Goal: Use online tool/utility: Utilize a website feature to perform a specific function

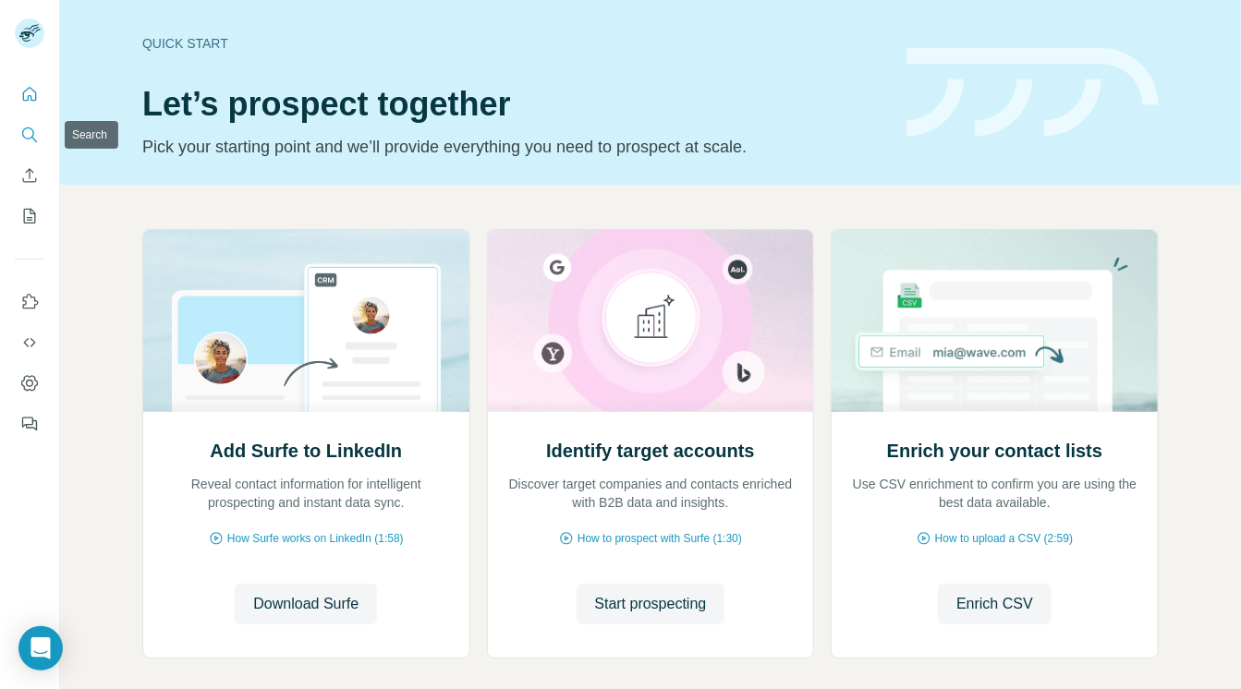
click at [24, 136] on icon "Search" at bounding box center [29, 135] width 18 height 18
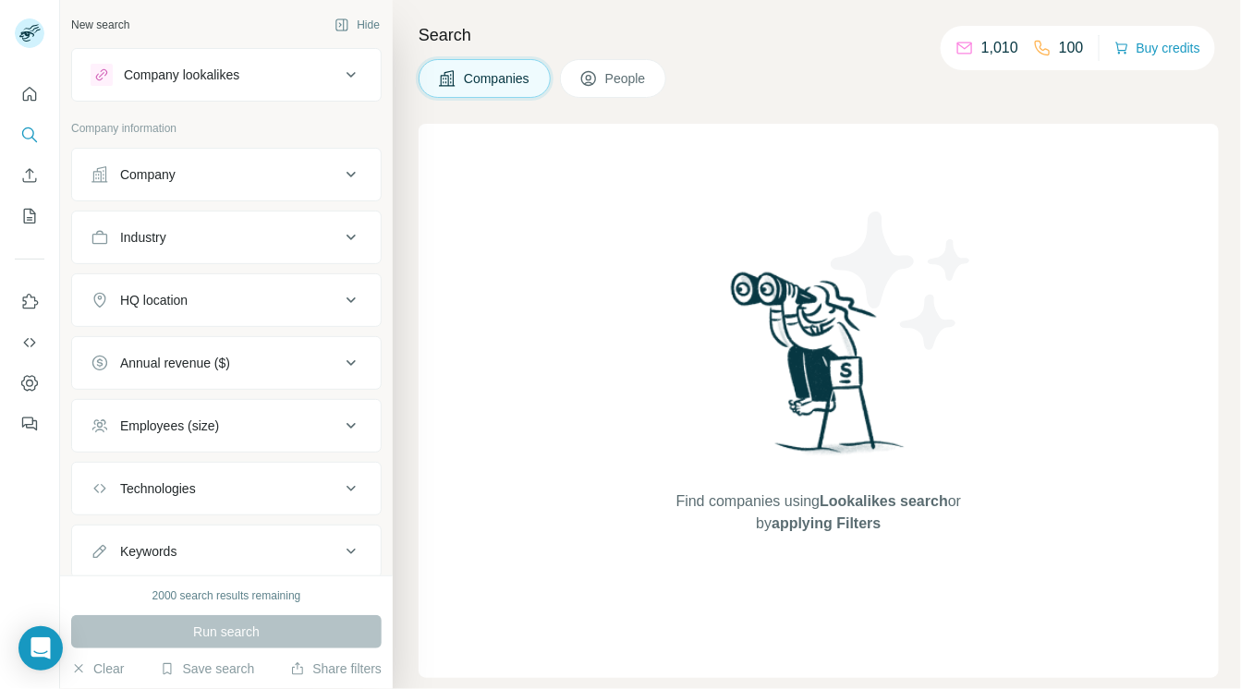
click at [137, 178] on div "Company" at bounding box center [147, 174] width 55 height 18
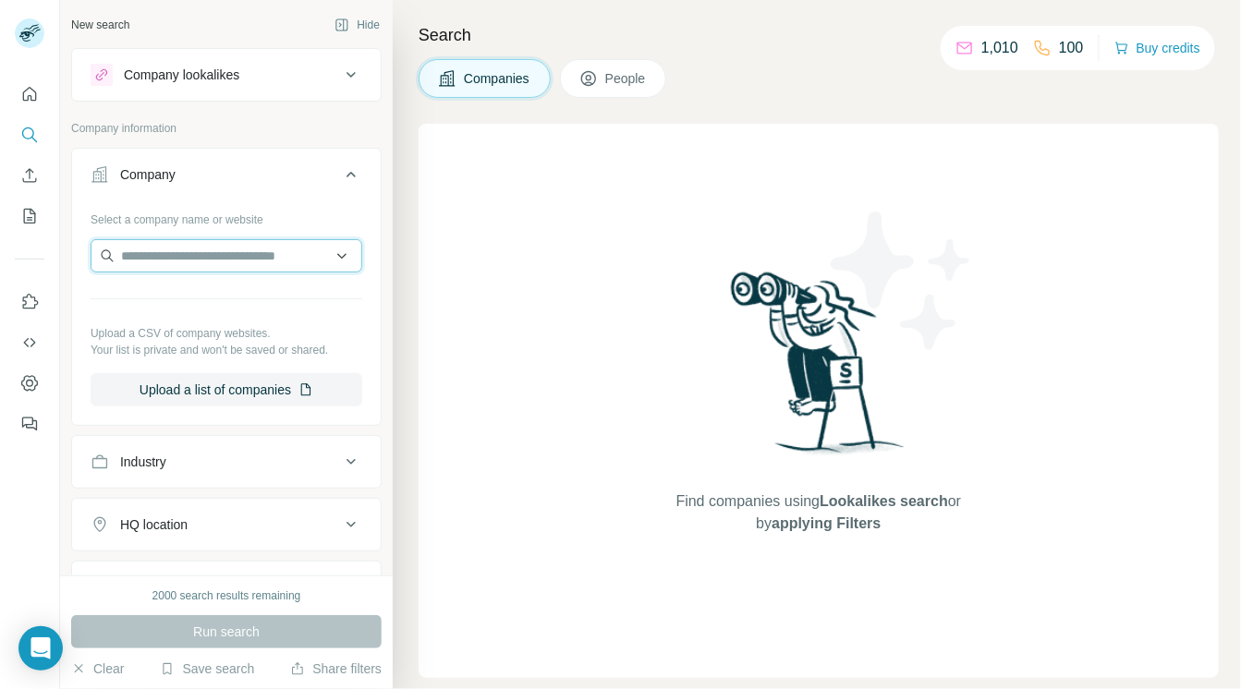
click at [142, 251] on input "text" at bounding box center [227, 255] width 272 height 33
drag, startPoint x: 218, startPoint y: 257, endPoint x: 114, endPoint y: 258, distance: 104.4
click at [114, 258] on input "**********" at bounding box center [227, 255] width 272 height 33
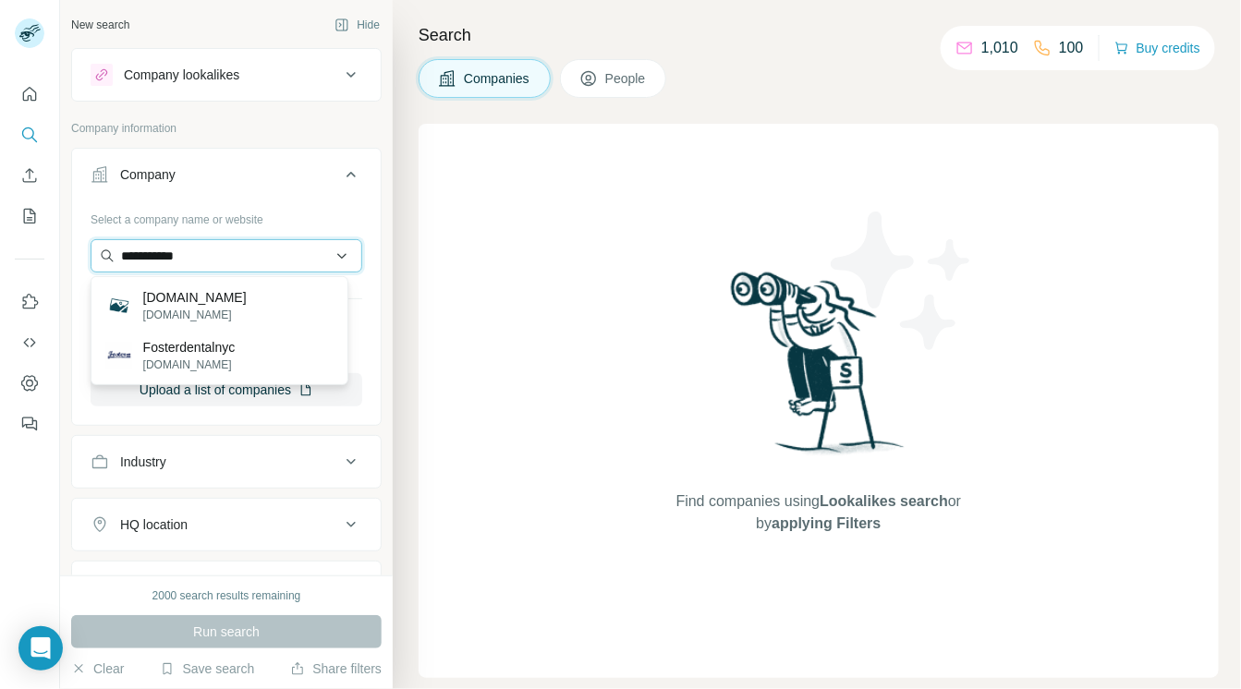
type input "**********"
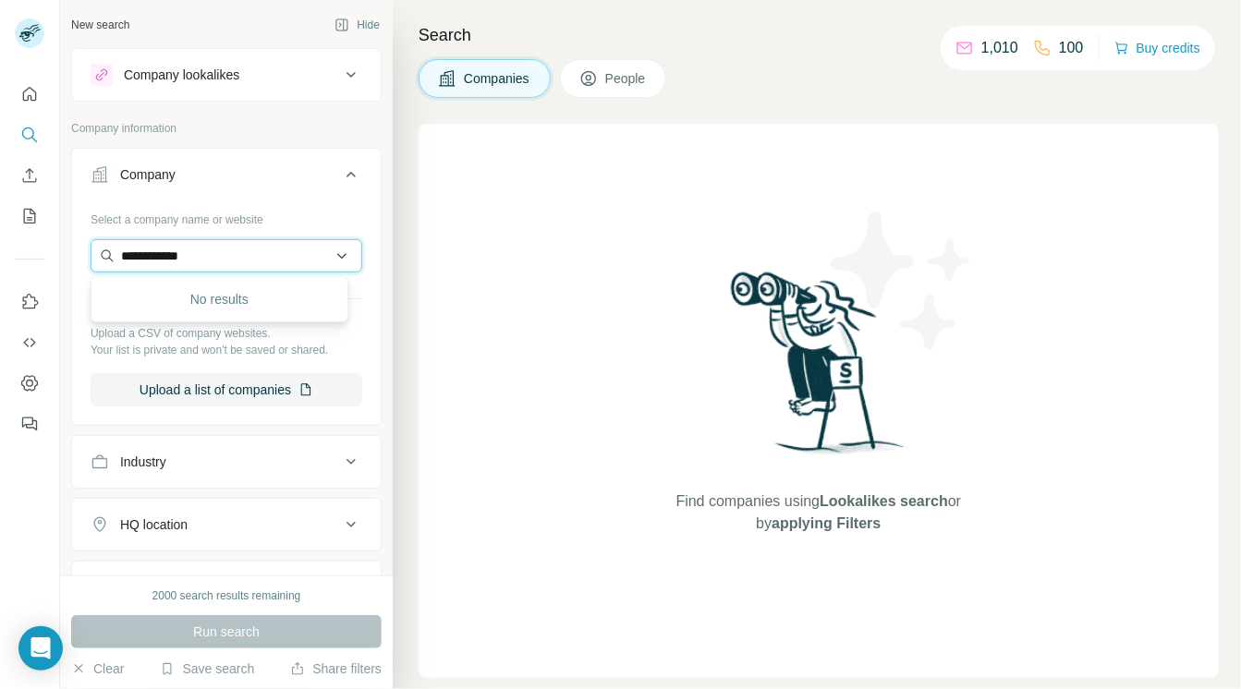
drag, startPoint x: 214, startPoint y: 253, endPoint x: 117, endPoint y: 253, distance: 97.0
click at [117, 252] on input "**********" at bounding box center [227, 255] width 272 height 33
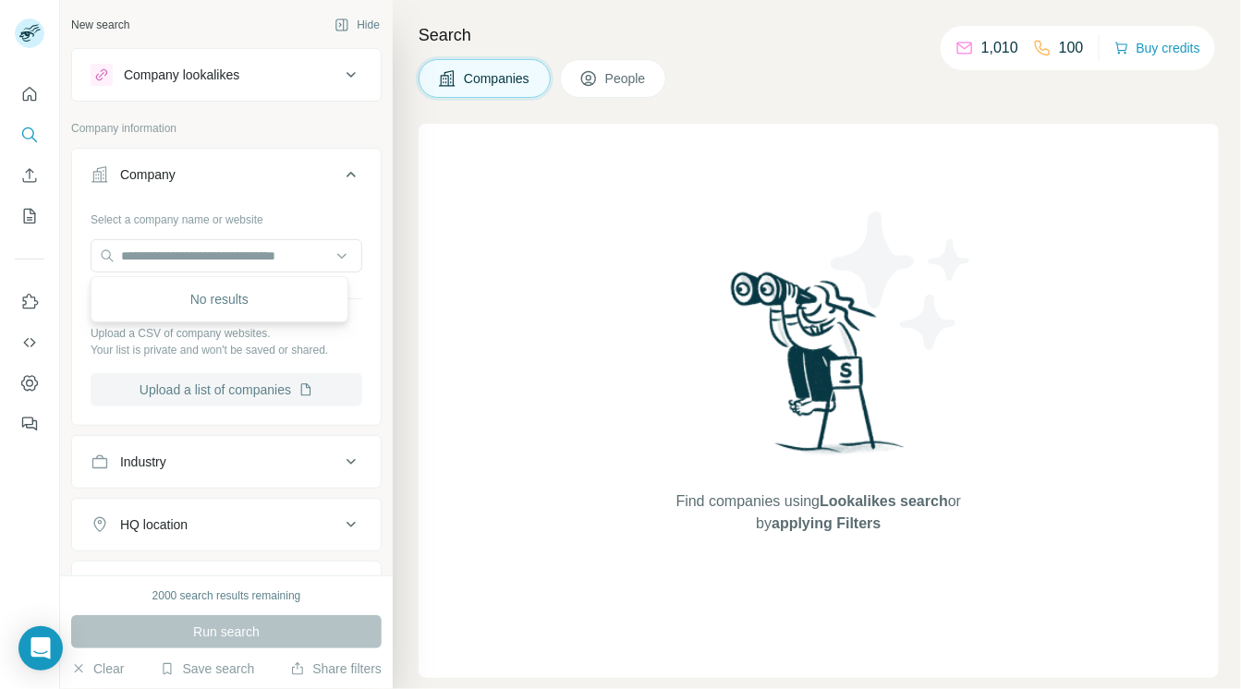
click at [289, 388] on button "Upload a list of companies" at bounding box center [227, 389] width 272 height 33
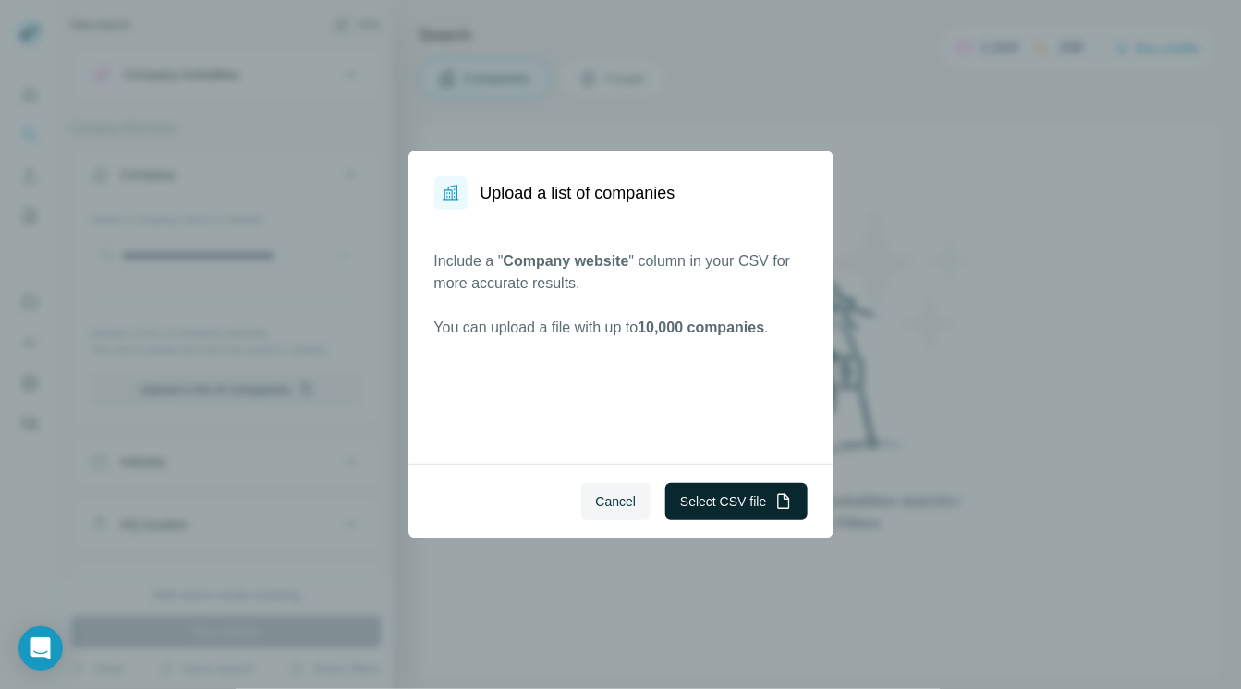
click at [757, 498] on button "Select CSV file" at bounding box center [735, 501] width 141 height 37
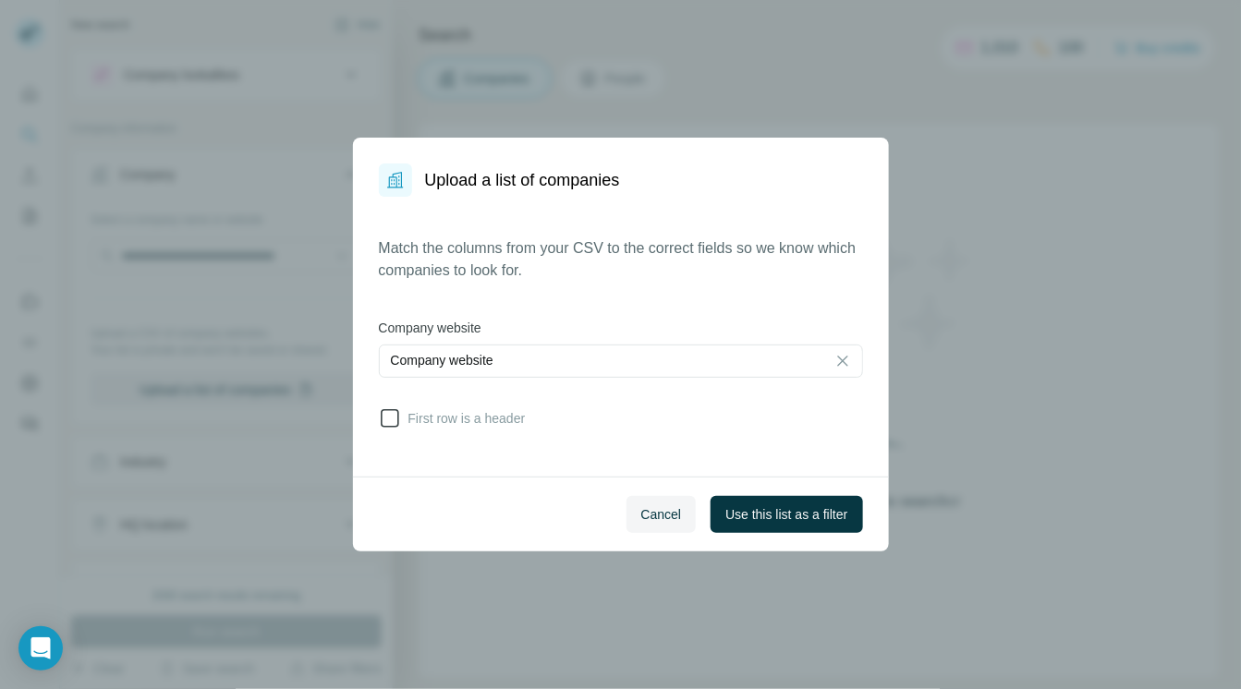
click at [466, 414] on span "First row is a header" at bounding box center [463, 418] width 125 height 18
click at [745, 515] on span "Use this list as a filter" at bounding box center [786, 514] width 122 height 18
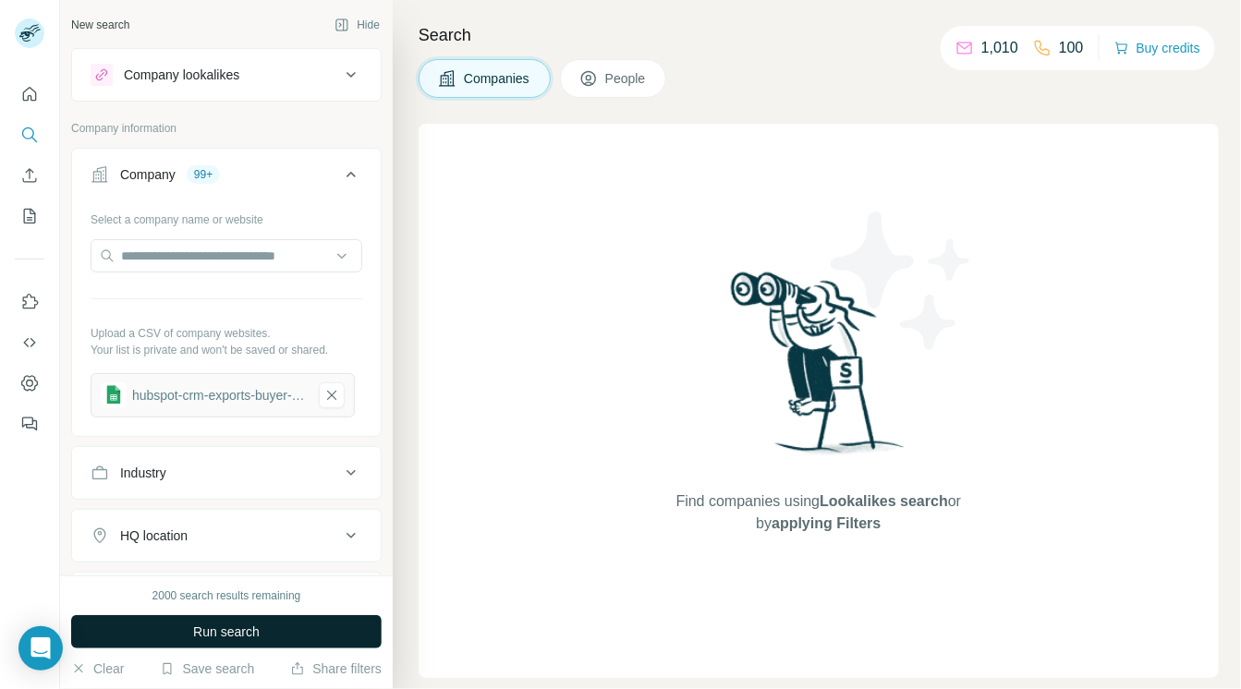
click at [335, 621] on button "Run search" at bounding box center [226, 631] width 310 height 33
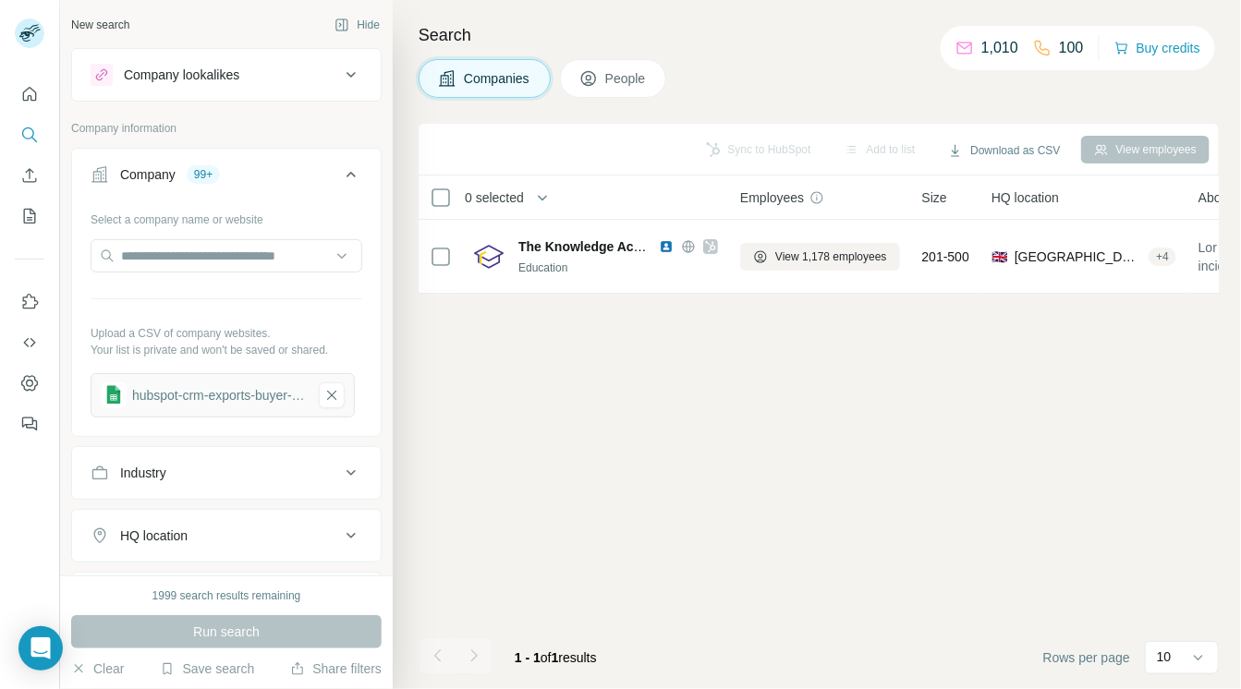
click at [340, 78] on icon at bounding box center [351, 75] width 22 height 22
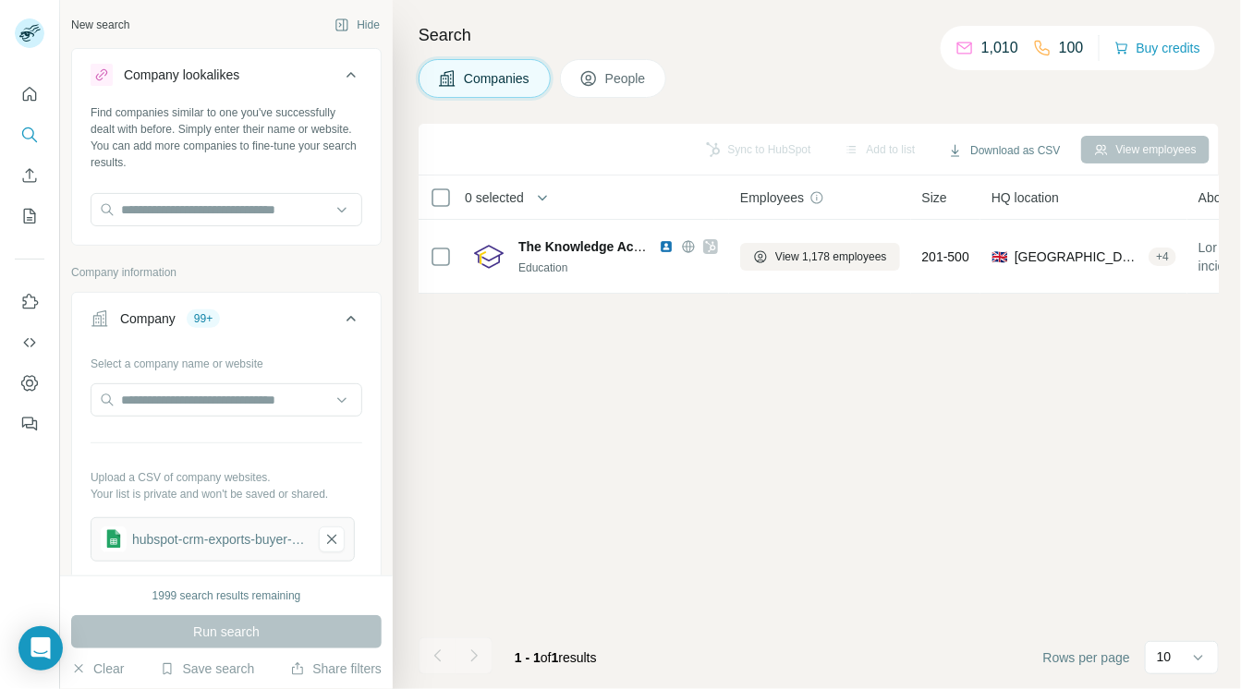
click at [340, 78] on icon at bounding box center [351, 75] width 22 height 22
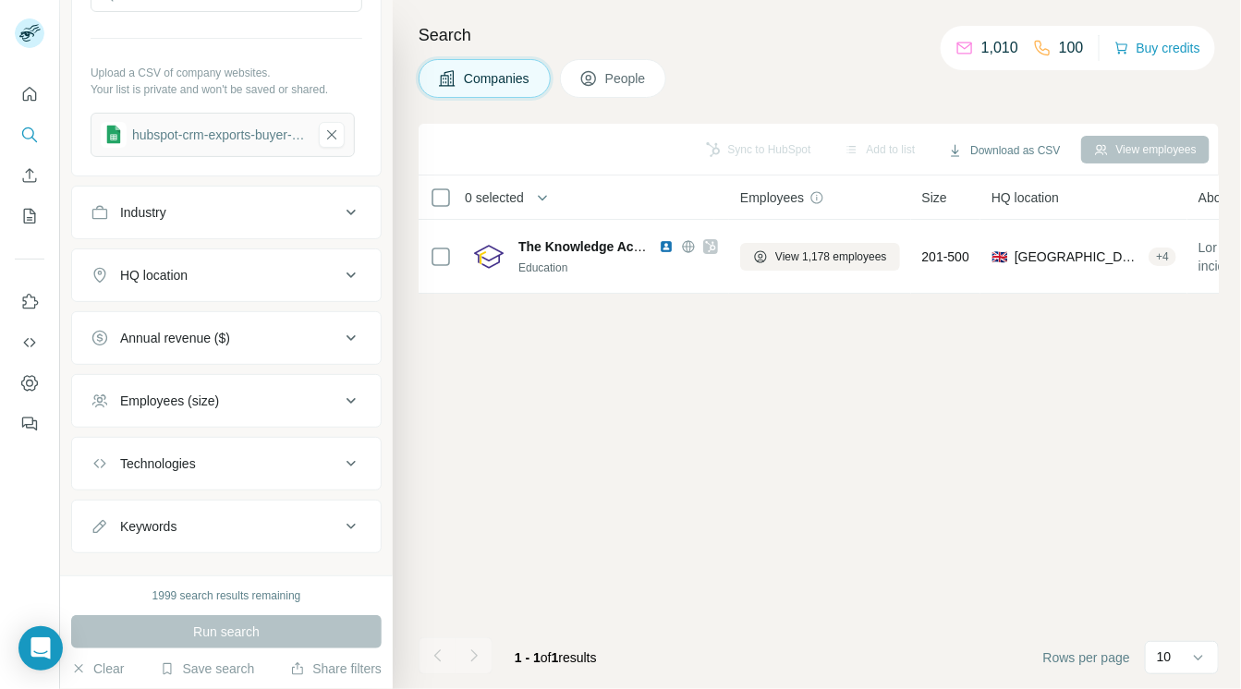
scroll to position [261, 0]
click at [340, 281] on icon at bounding box center [351, 274] width 22 height 22
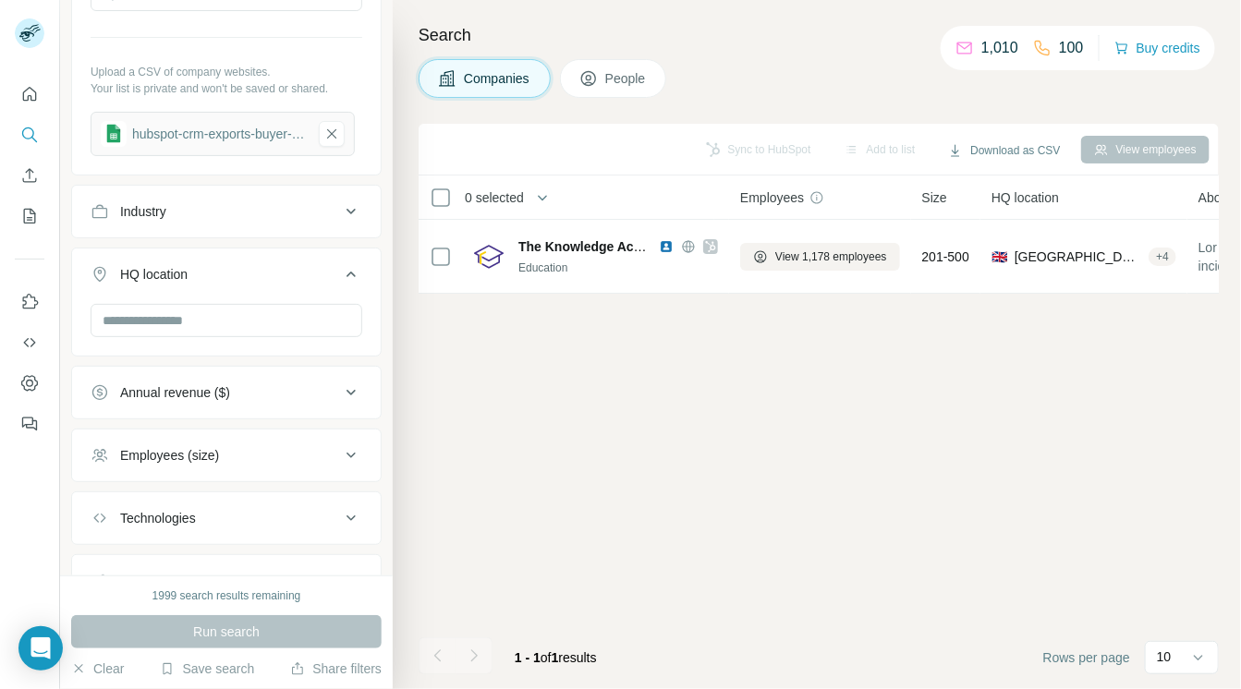
click at [340, 281] on icon at bounding box center [351, 274] width 22 height 22
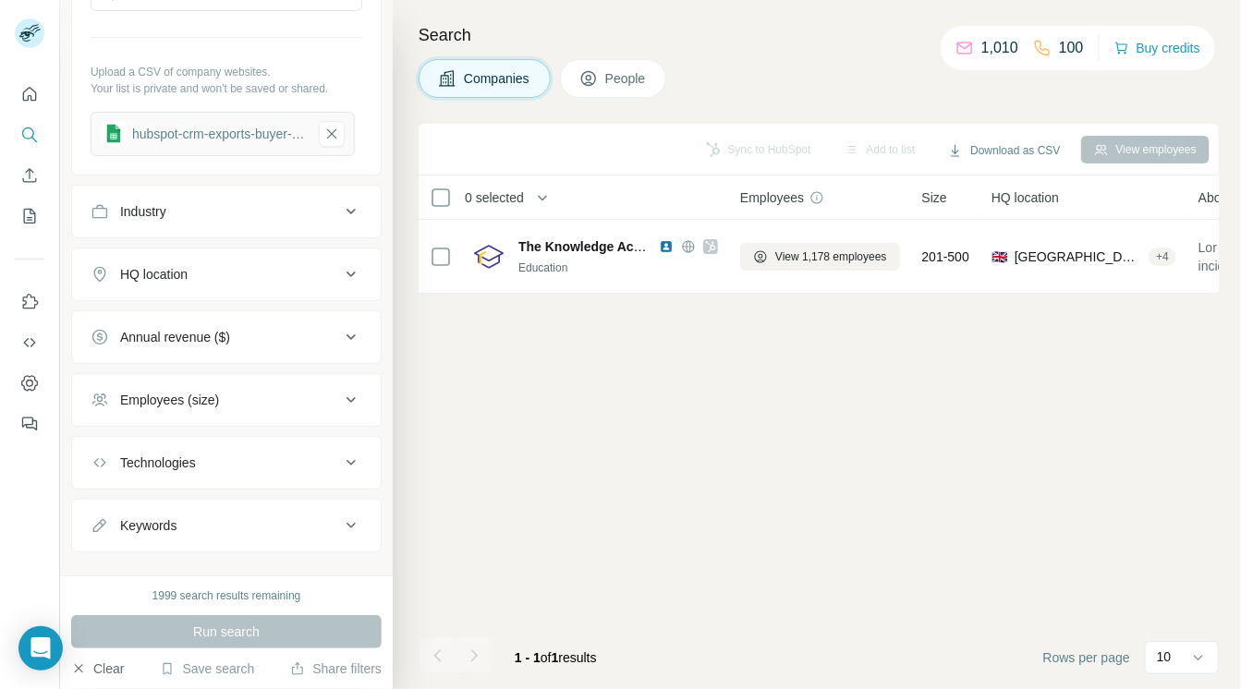
click at [114, 665] on button "Clear" at bounding box center [97, 669] width 53 height 18
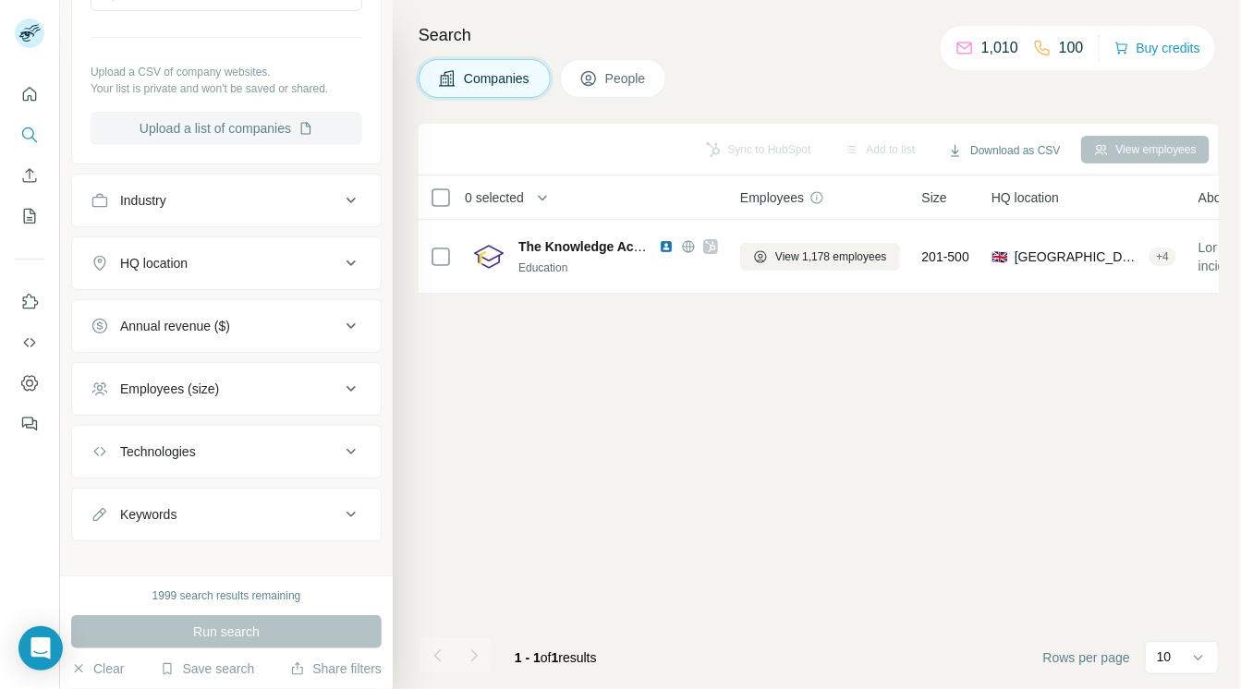
click at [276, 120] on button "Upload a list of companies" at bounding box center [227, 128] width 272 height 33
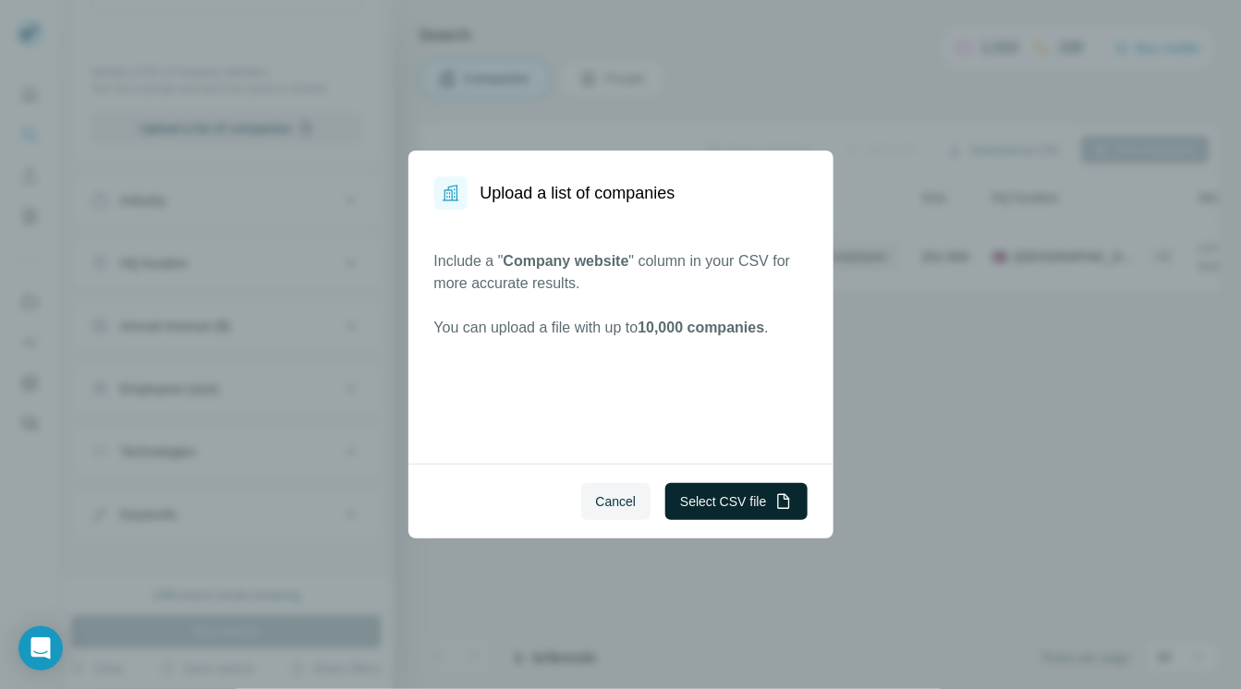
click at [708, 503] on button "Select CSV file" at bounding box center [735, 501] width 141 height 37
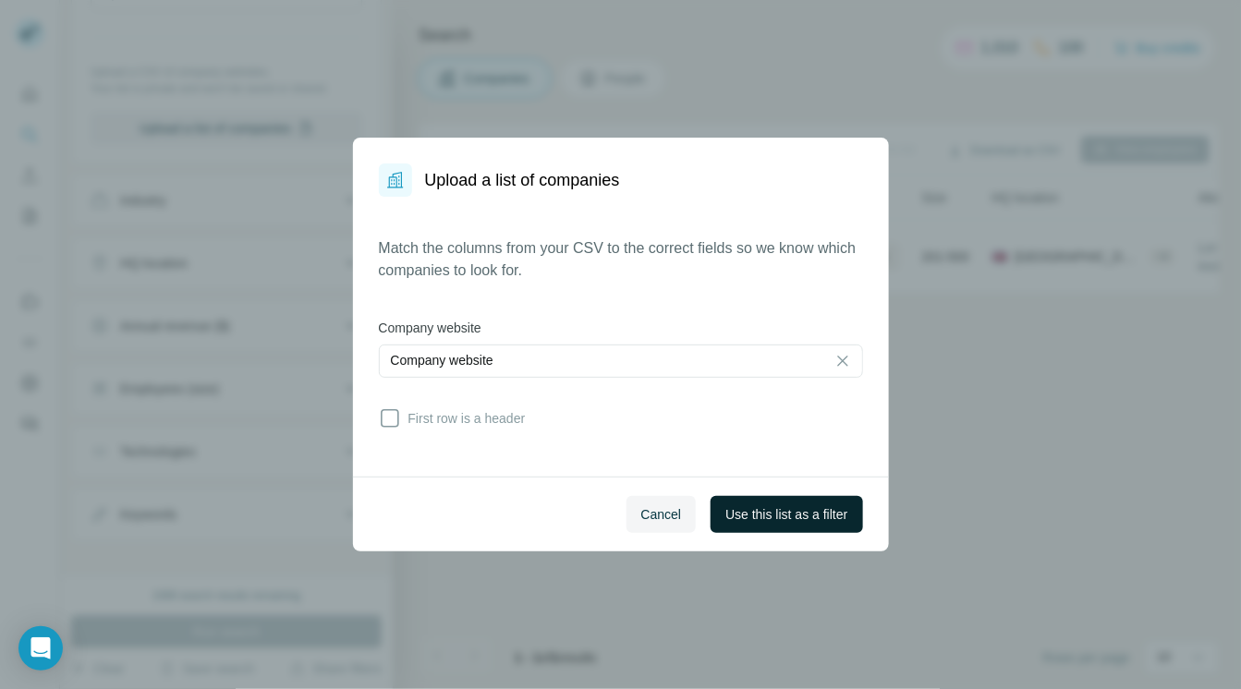
click at [738, 509] on span "Use this list as a filter" at bounding box center [786, 514] width 122 height 18
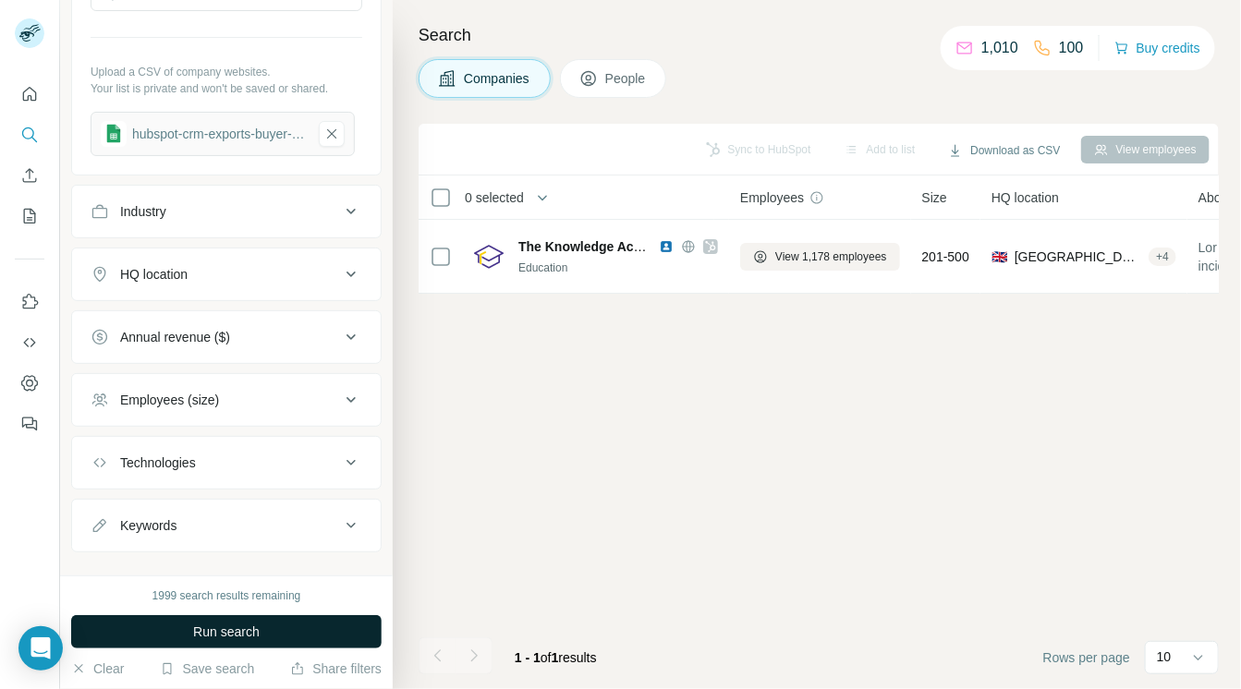
click at [302, 630] on button "Run search" at bounding box center [226, 631] width 310 height 33
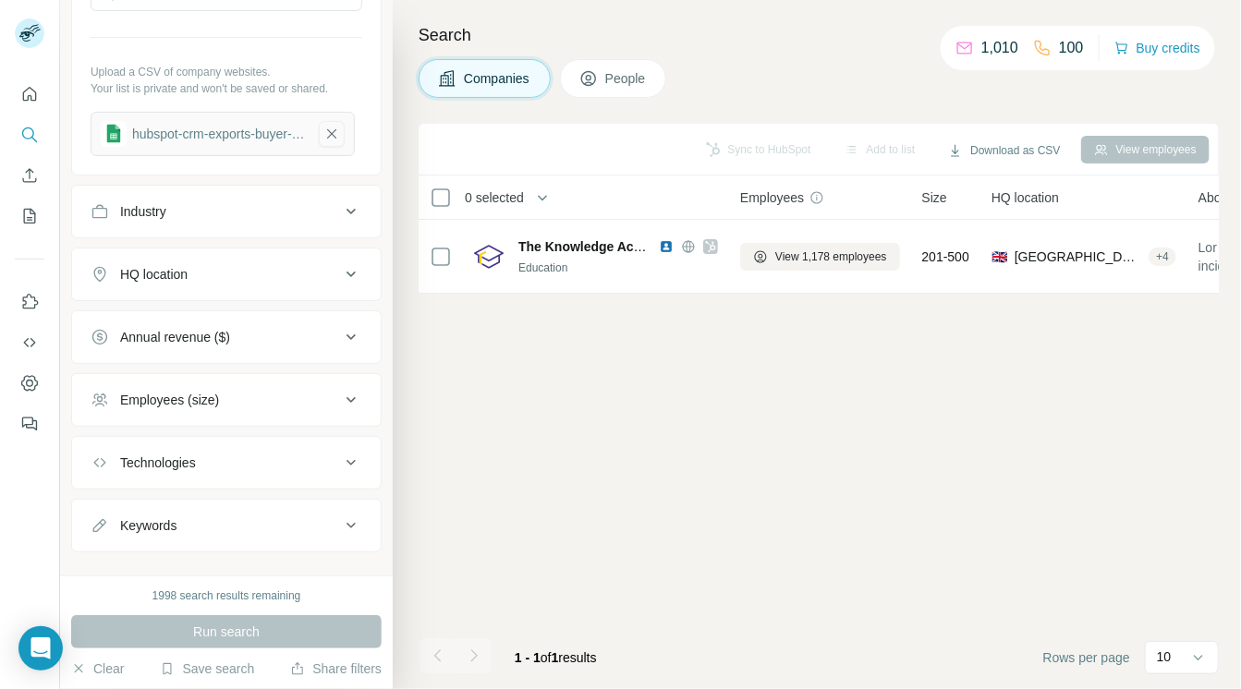
click at [333, 132] on icon "button" at bounding box center [331, 134] width 17 height 18
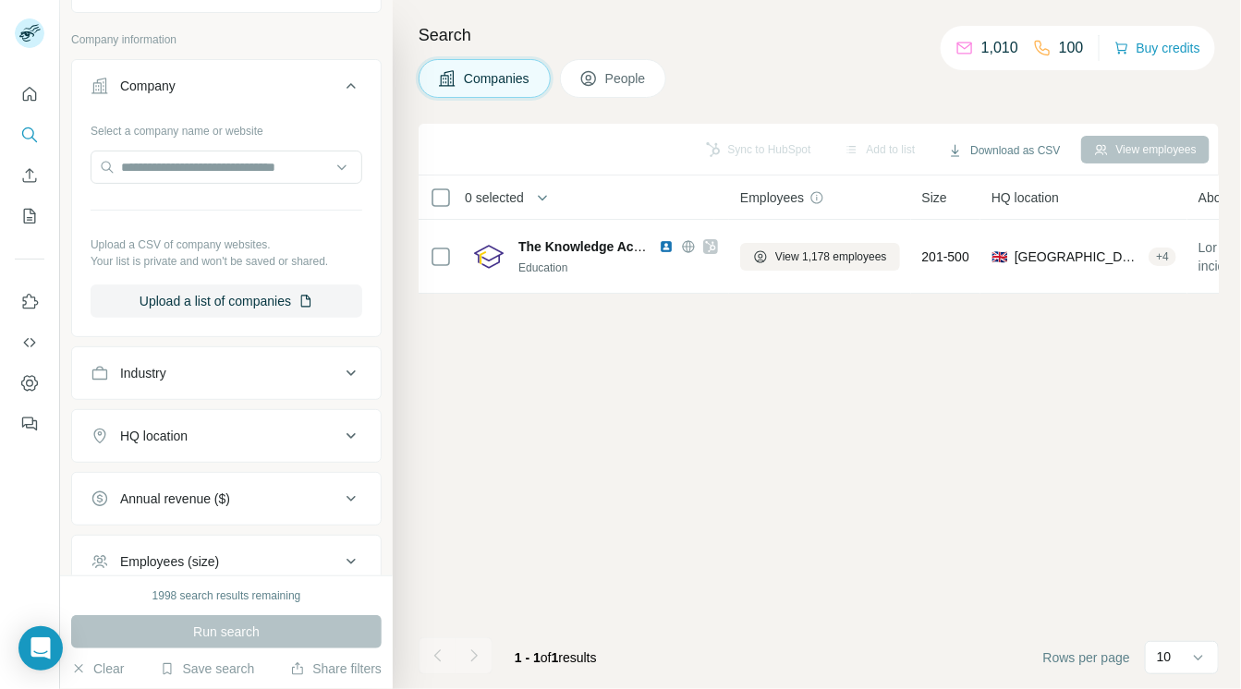
scroll to position [0, 0]
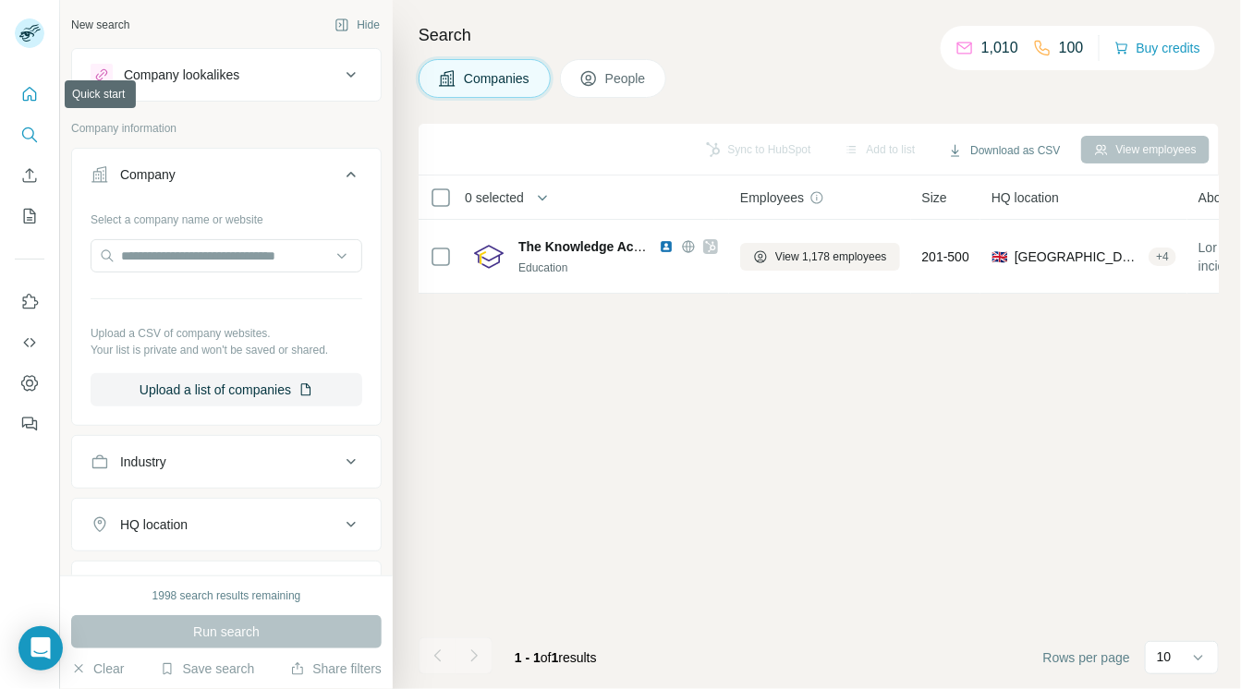
click at [26, 95] on icon "Quick start" at bounding box center [29, 94] width 18 height 18
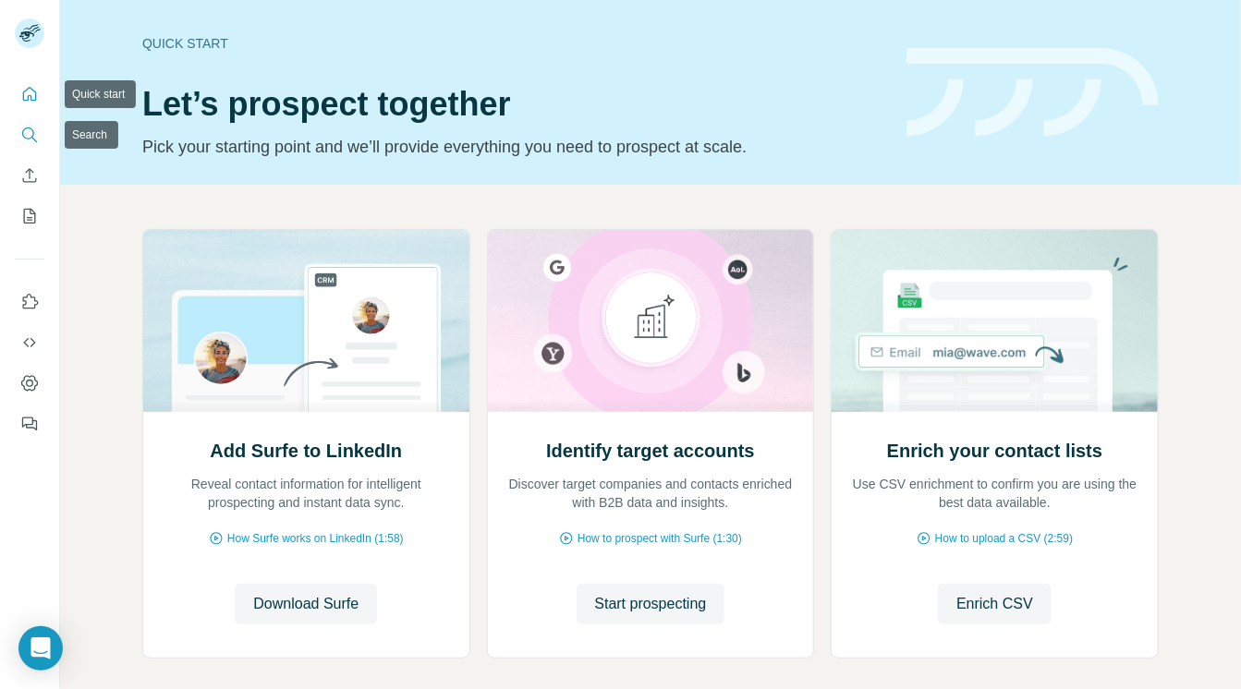
click at [26, 131] on icon "Search" at bounding box center [29, 135] width 18 height 18
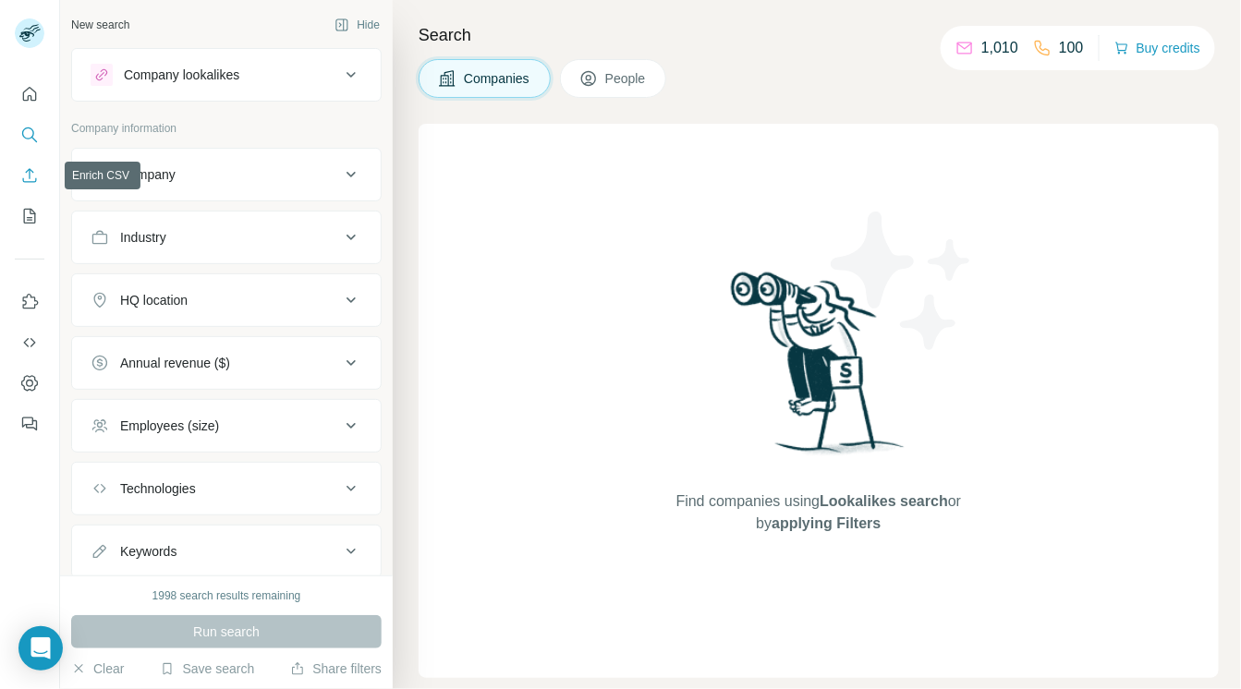
click at [28, 178] on icon "Enrich CSV" at bounding box center [29, 175] width 18 height 18
